Goal: Task Accomplishment & Management: Use online tool/utility

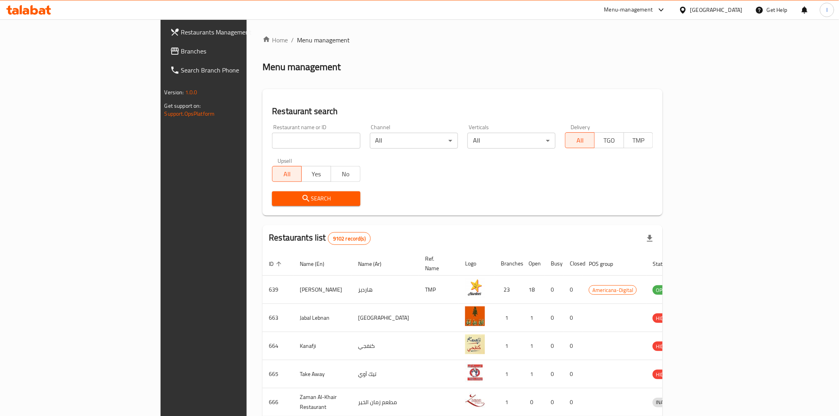
drag, startPoint x: 0, startPoint y: 0, endPoint x: 244, endPoint y: 141, distance: 281.4
click at [272, 141] on input "search" at bounding box center [316, 141] width 88 height 16
paste input "620327"
type input "620327"
click at [278, 199] on span "Search" at bounding box center [315, 199] width 75 height 10
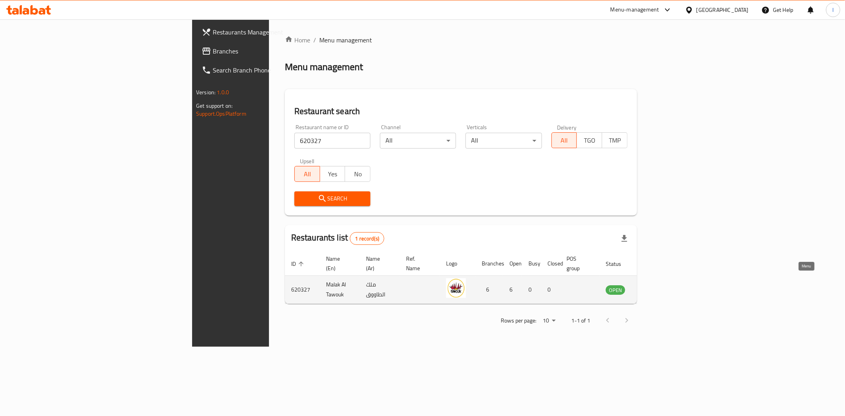
click at [657, 287] on icon "enhanced table" at bounding box center [652, 290] width 9 height 7
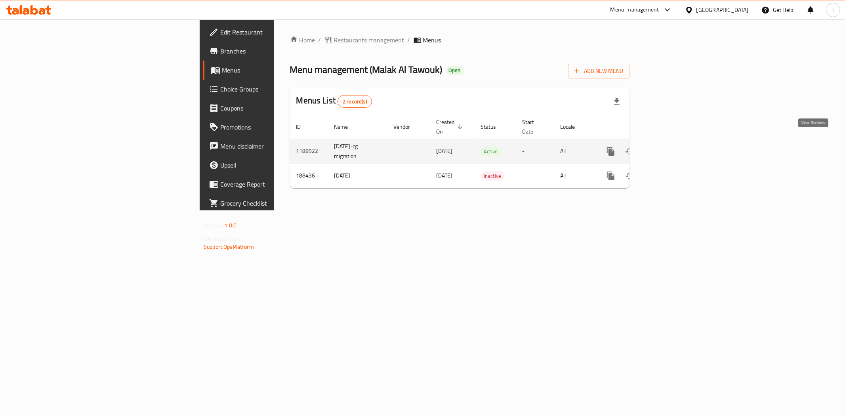
click at [673, 147] on icon "enhanced table" at bounding box center [668, 152] width 10 height 10
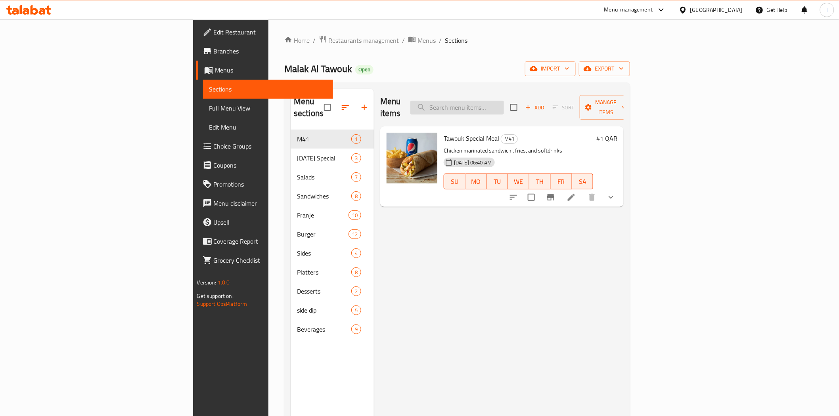
click at [504, 102] on input "search" at bounding box center [457, 108] width 94 height 14
paste input "Tawouk Medium"
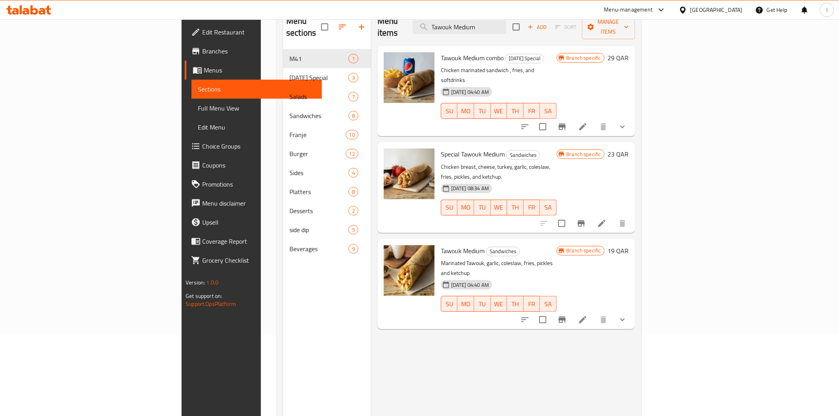
scroll to position [111, 0]
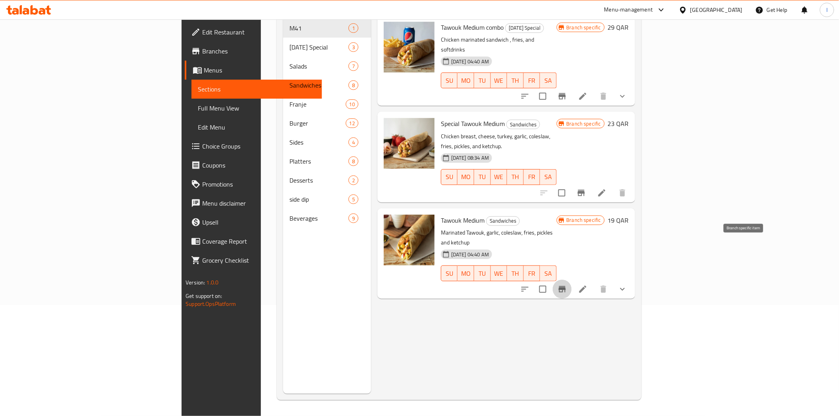
click at [566, 286] on icon "Branch-specific-item" at bounding box center [561, 289] width 7 height 6
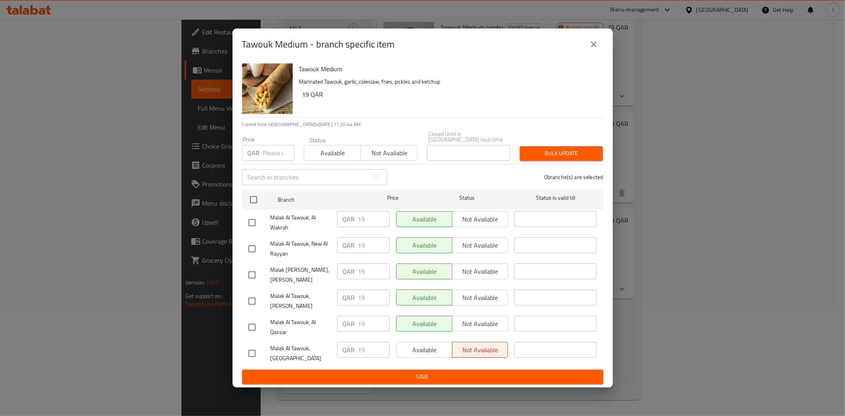
click at [589, 50] on button "close" at bounding box center [594, 44] width 19 height 19
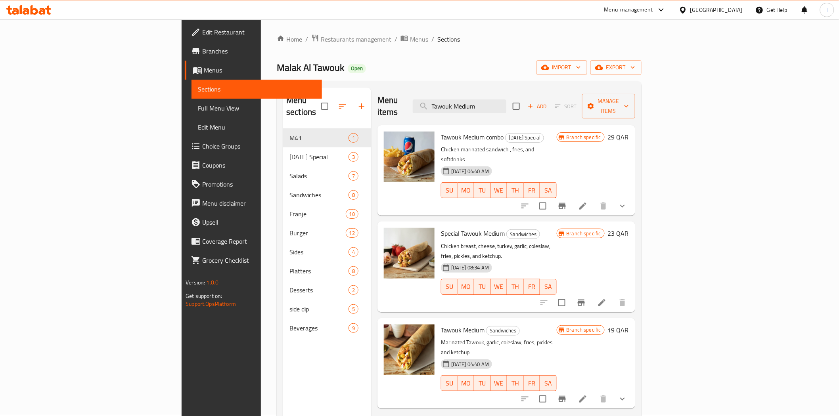
scroll to position [0, 0]
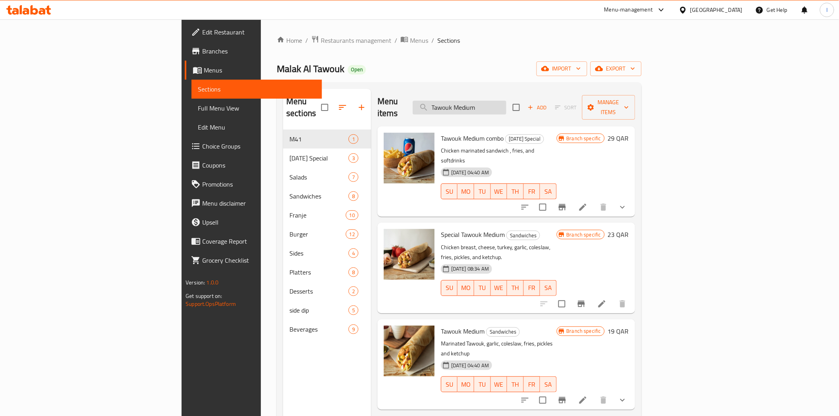
click at [506, 101] on input "Tawouk Medium" at bounding box center [460, 108] width 94 height 14
paste input "Special"
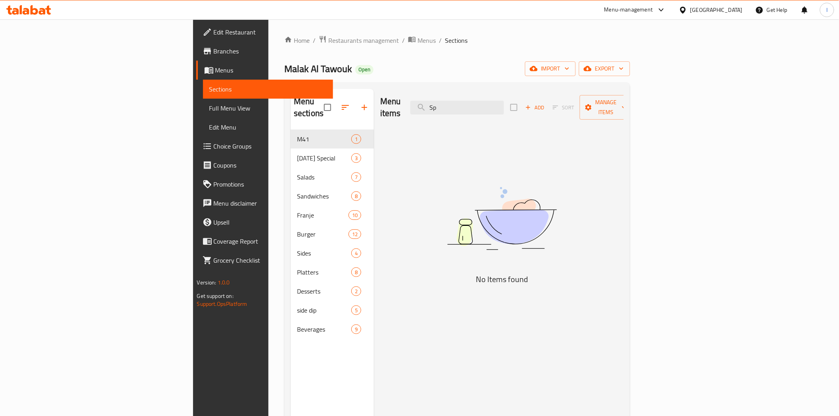
type input "S"
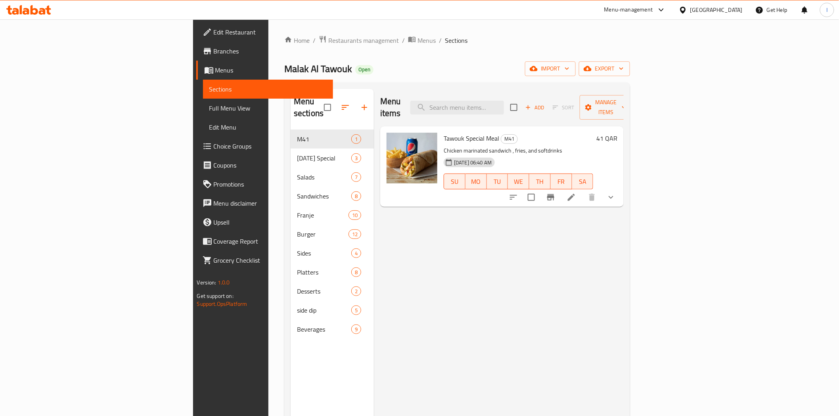
paste input "Special Tawouk Medium"
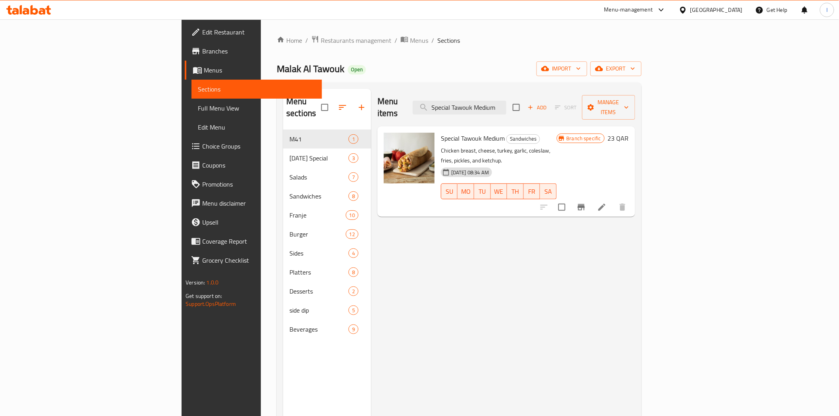
type input "Special Tawouk Medium"
click at [585, 204] on icon "Branch-specific-item" at bounding box center [580, 207] width 7 height 6
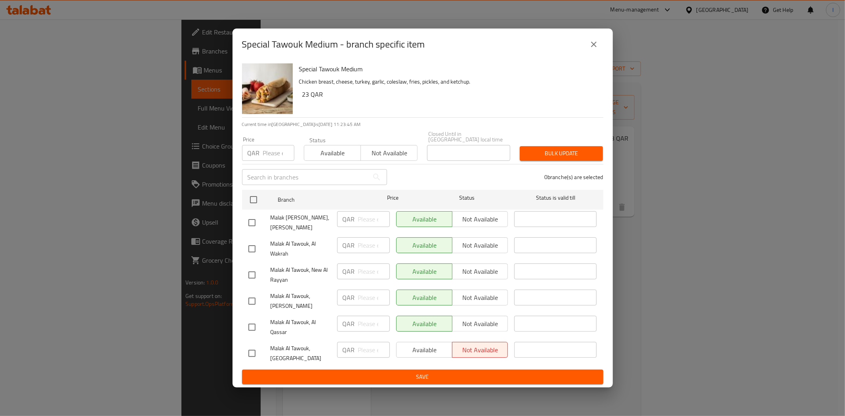
click at [596, 48] on icon "close" at bounding box center [594, 45] width 10 height 10
